Goal: Transaction & Acquisition: Purchase product/service

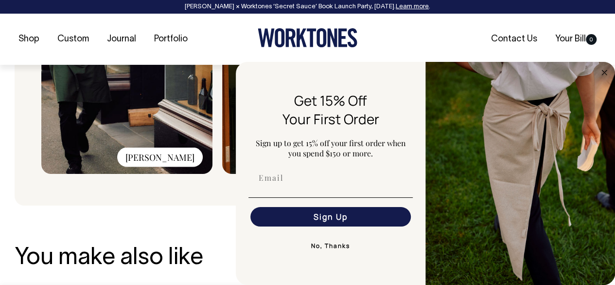
scroll to position [876, 0]
click at [336, 245] on button "No, Thanks" at bounding box center [331, 245] width 164 height 19
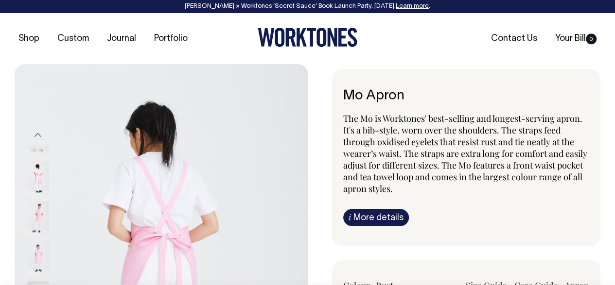
scroll to position [0, 0]
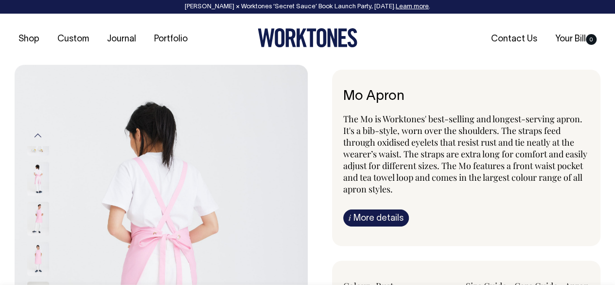
click at [42, 132] on button "Previous" at bounding box center [38, 136] width 15 height 22
click at [36, 241] on img at bounding box center [38, 258] width 22 height 34
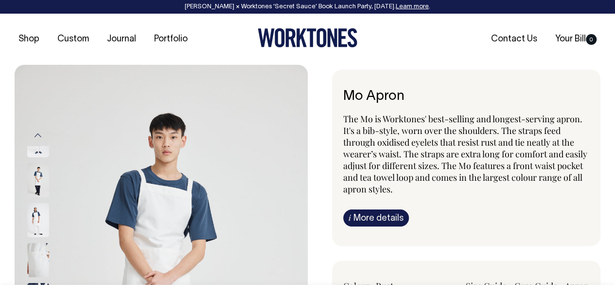
click at [38, 136] on button "Previous" at bounding box center [38, 136] width 15 height 22
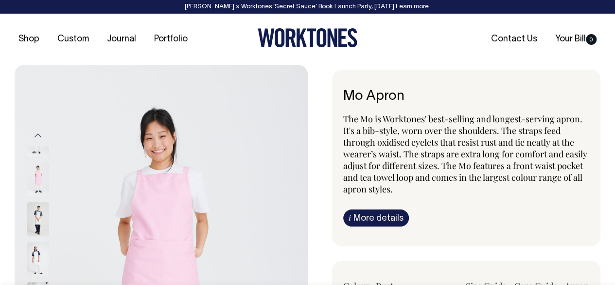
click at [40, 168] on img at bounding box center [38, 179] width 22 height 34
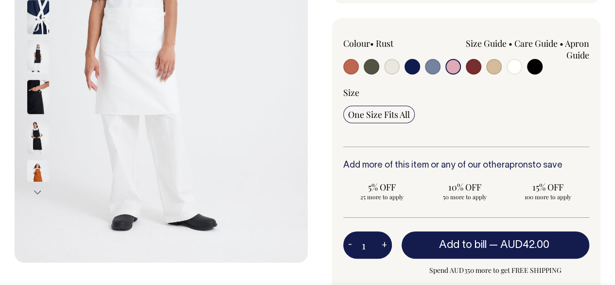
scroll to position [243, 0]
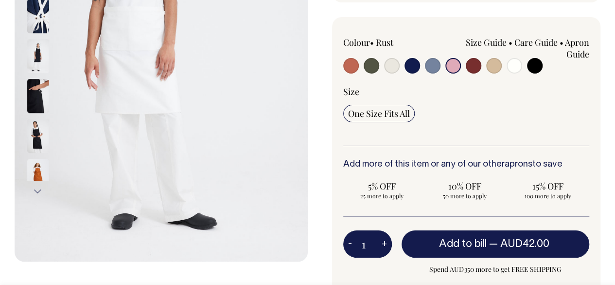
click at [35, 160] on img at bounding box center [38, 176] width 22 height 34
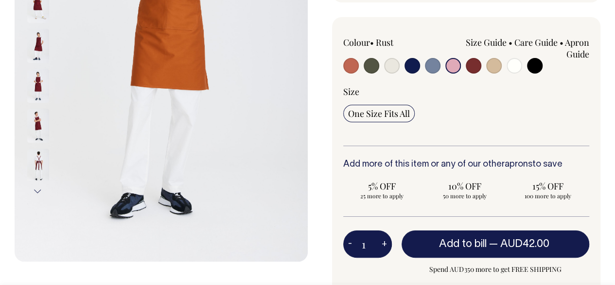
click at [456, 65] on input "radio" at bounding box center [454, 66] width 16 height 16
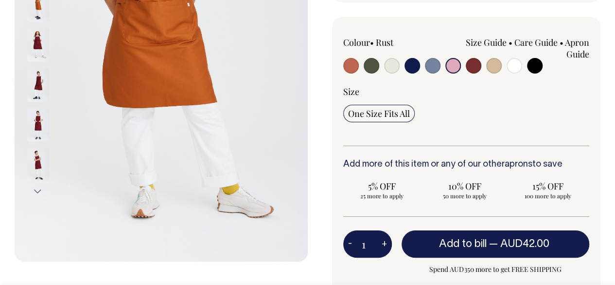
click at [452, 65] on input "radio" at bounding box center [454, 66] width 16 height 16
click at [455, 62] on input "radio" at bounding box center [454, 66] width 16 height 16
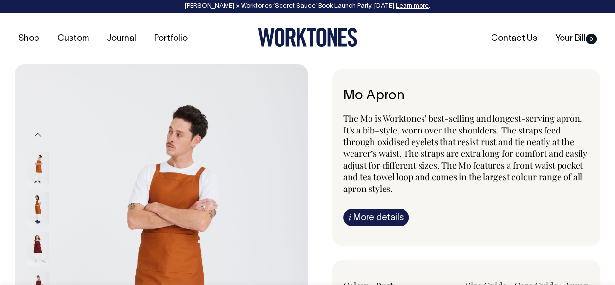
scroll to position [0, 0]
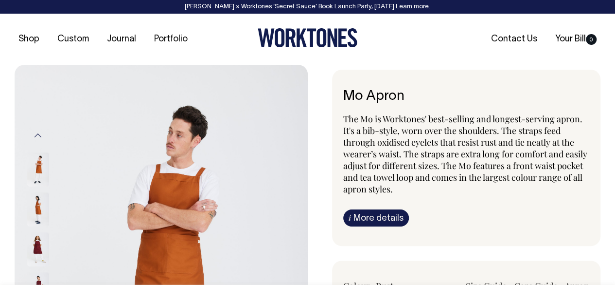
click at [38, 133] on button "Previous" at bounding box center [38, 136] width 15 height 22
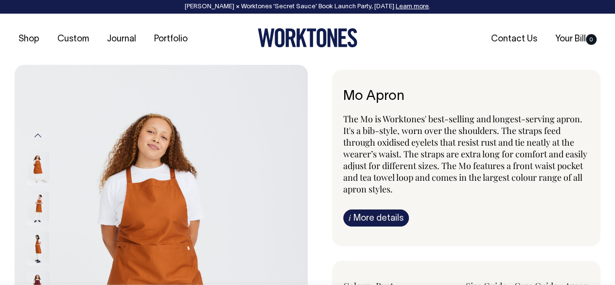
click at [38, 133] on button "Previous" at bounding box center [38, 136] width 15 height 22
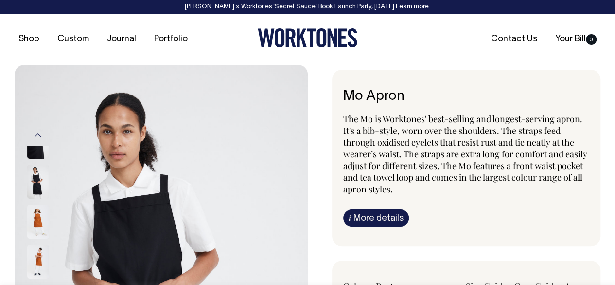
click at [38, 133] on button "Previous" at bounding box center [38, 136] width 15 height 22
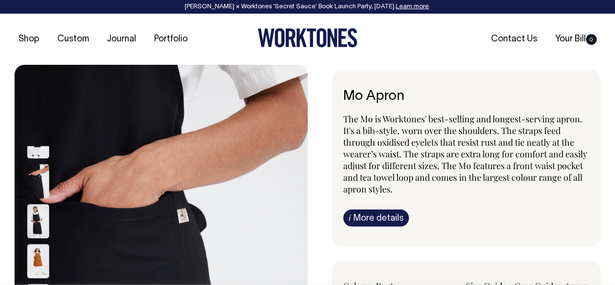
click at [38, 133] on button "Previous" at bounding box center [38, 136] width 15 height 22
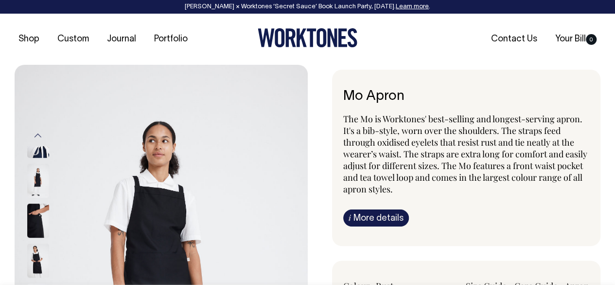
click at [38, 133] on button "Previous" at bounding box center [38, 136] width 15 height 22
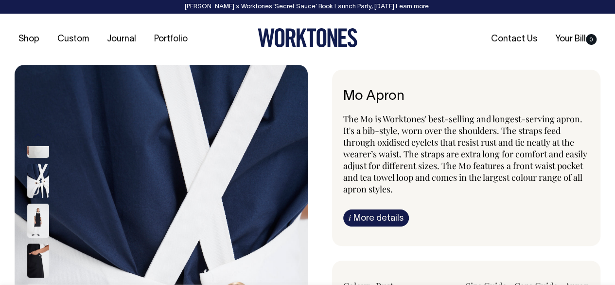
click at [38, 133] on button "Previous" at bounding box center [38, 136] width 15 height 22
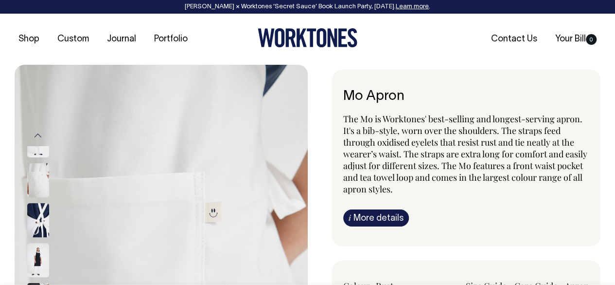
click at [38, 133] on button "Previous" at bounding box center [38, 136] width 15 height 22
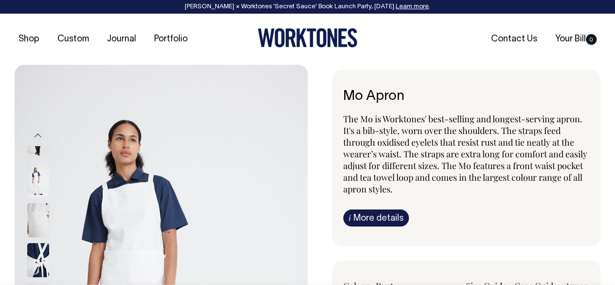
click at [38, 133] on button "Previous" at bounding box center [38, 136] width 15 height 22
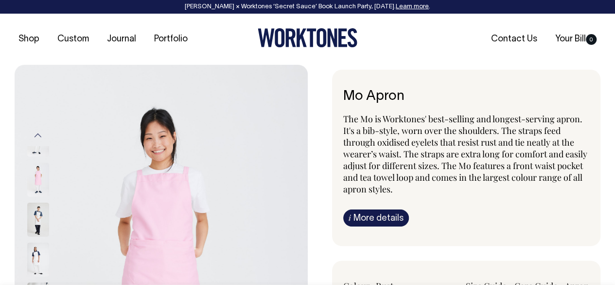
click at [38, 133] on button "Previous" at bounding box center [38, 136] width 15 height 22
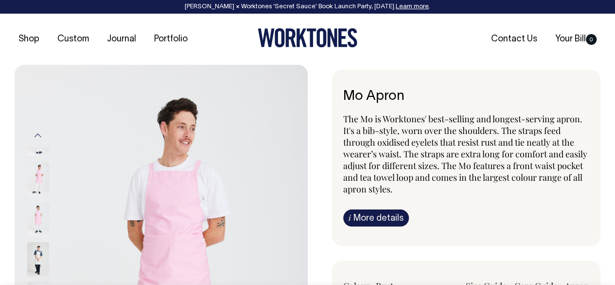
click at [36, 135] on button "Previous" at bounding box center [38, 136] width 15 height 22
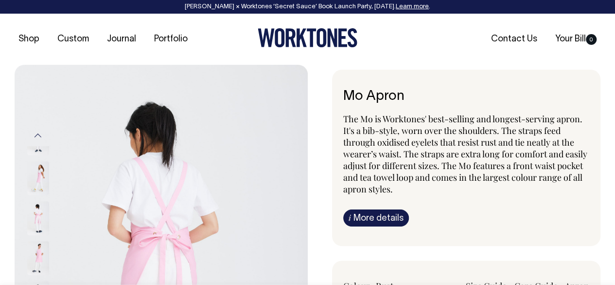
click at [36, 135] on button "Previous" at bounding box center [38, 136] width 15 height 22
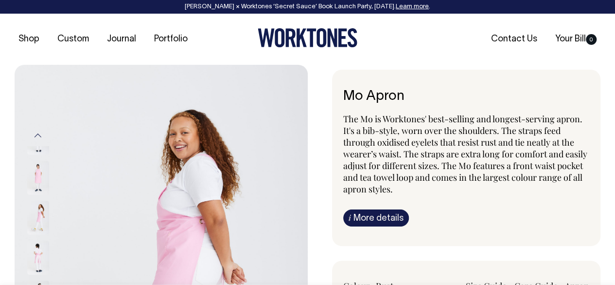
click at [36, 135] on button "Previous" at bounding box center [38, 136] width 15 height 22
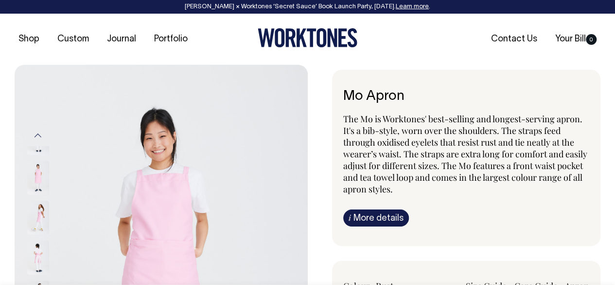
click at [36, 135] on button "Previous" at bounding box center [38, 136] width 15 height 22
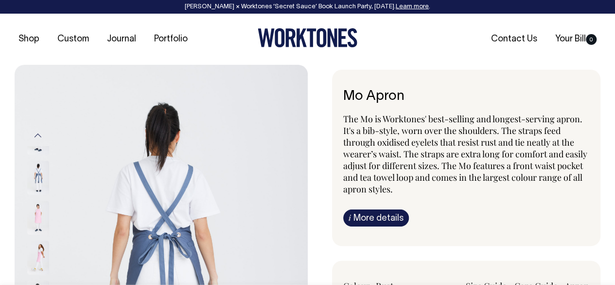
click at [40, 136] on button "Previous" at bounding box center [38, 136] width 15 height 22
click at [37, 131] on button "Previous" at bounding box center [38, 136] width 15 height 22
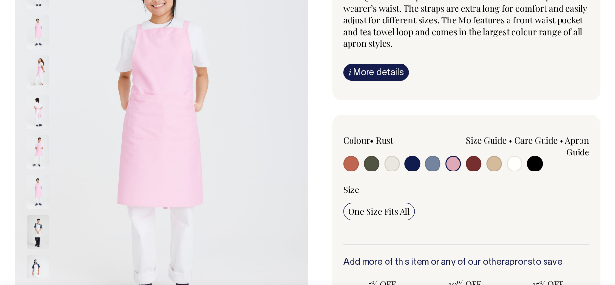
scroll to position [146, 0]
click at [484, 205] on div "One Size Fits All" at bounding box center [466, 211] width 247 height 18
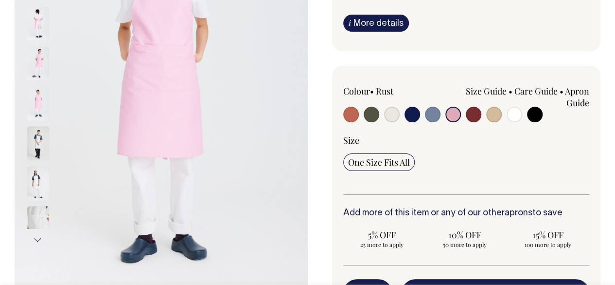
scroll to position [195, 0]
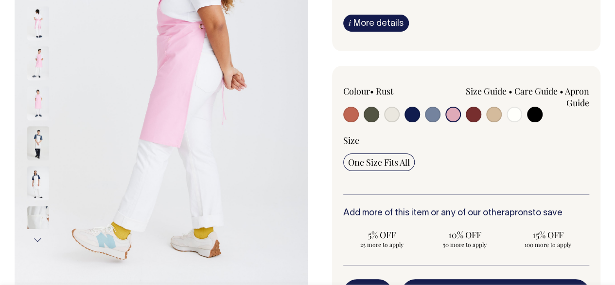
click at [37, 217] on img at bounding box center [38, 223] width 22 height 34
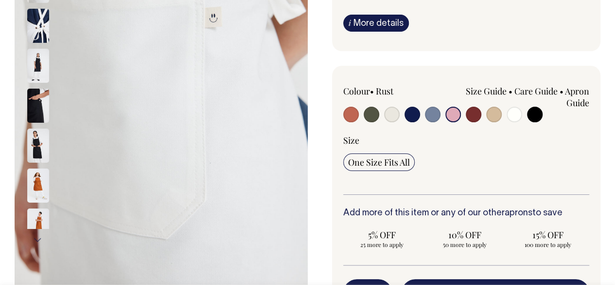
click at [36, 168] on img at bounding box center [38, 185] width 22 height 34
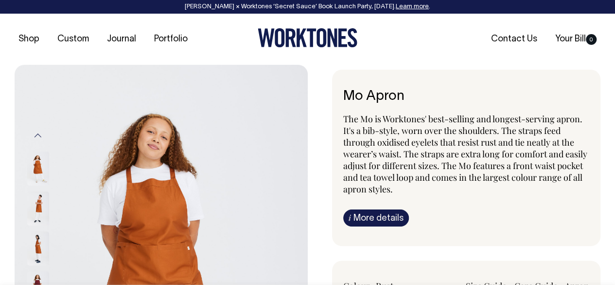
scroll to position [0, 0]
